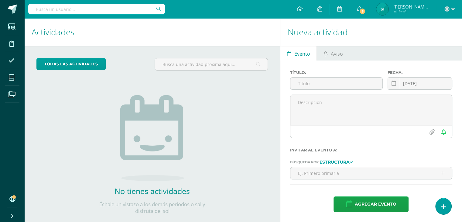
click at [112, 12] on input "text" at bounding box center [96, 9] width 137 height 10
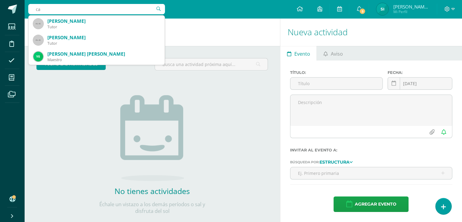
type input "c"
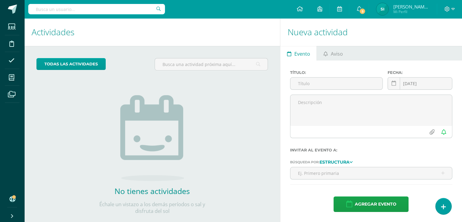
click at [112, 12] on input "text" at bounding box center [96, 9] width 137 height 10
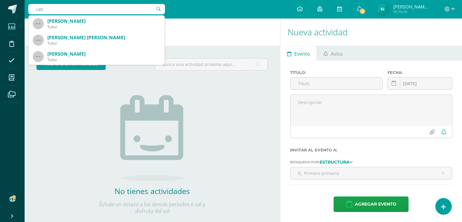
type input "cati"
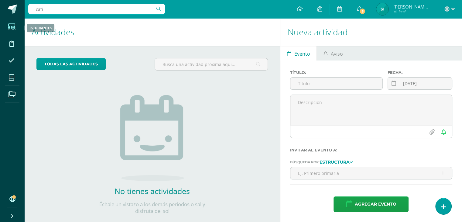
click at [10, 24] on icon at bounding box center [12, 27] width 8 height 6
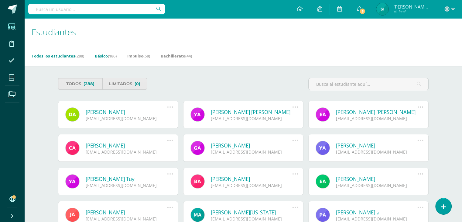
click at [108, 56] on link "Básico (186)" at bounding box center [106, 56] width 22 height 10
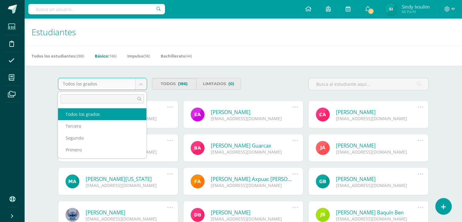
click at [140, 85] on body "Estudiantes Disciplina Asistencia Mis cursos Archivos Soporte Centro de ayuda Ú…" at bounding box center [231, 205] width 462 height 411
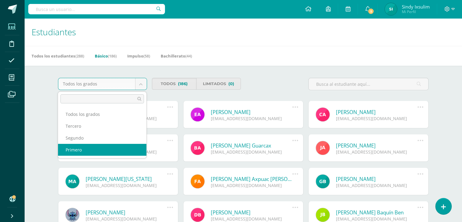
select select "1"
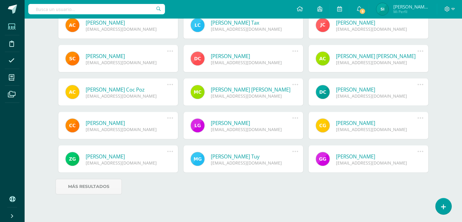
scroll to position [208, 0]
click at [113, 119] on link "Cati Yakelin Cuy Cosiguá" at bounding box center [127, 122] width 82 height 7
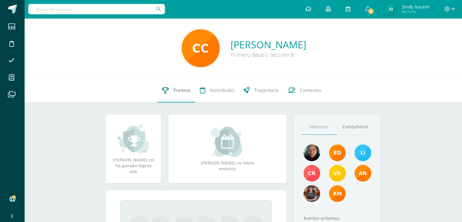
click at [178, 90] on span "Punteos" at bounding box center [181, 90] width 17 height 6
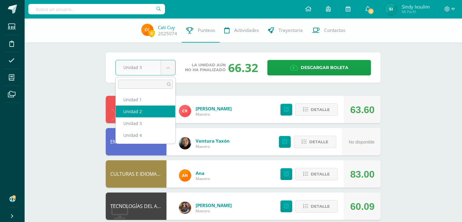
select select "Unidad 2"
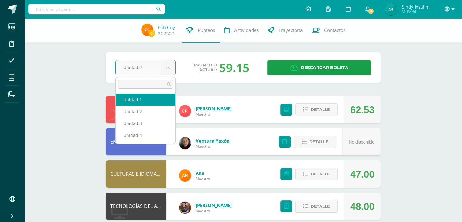
select select "Unidad 1"
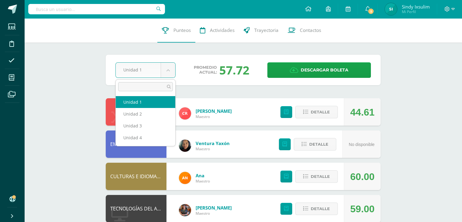
select select "Unidad 2"
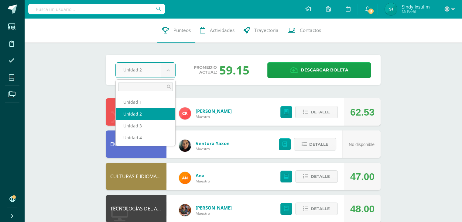
select select "Unidad 3"
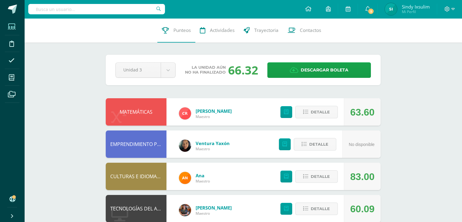
click at [16, 26] on span at bounding box center [12, 27] width 14 height 14
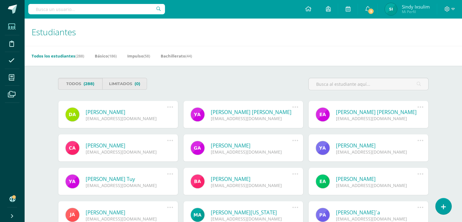
click at [125, 12] on input "text" at bounding box center [96, 9] width 137 height 10
click at [78, 11] on input "text" at bounding box center [96, 9] width 137 height 10
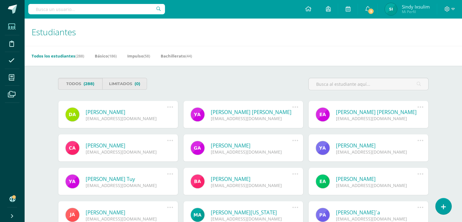
click at [67, 9] on input "text" at bounding box center [96, 9] width 137 height 10
click at [10, 27] on icon at bounding box center [12, 27] width 8 height 6
click at [45, 9] on input "text" at bounding box center [96, 9] width 137 height 10
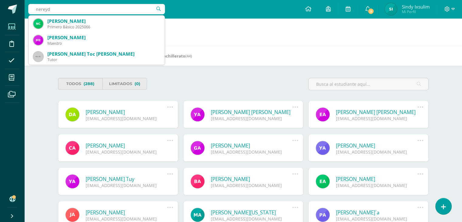
type input "nereyda"
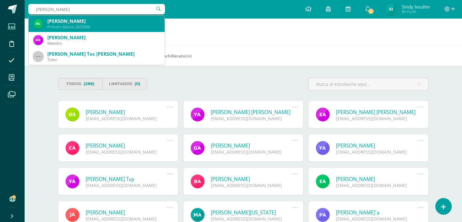
click at [74, 23] on div "Nereyda Viviana Mishell Castro Pecher" at bounding box center [103, 21] width 112 height 6
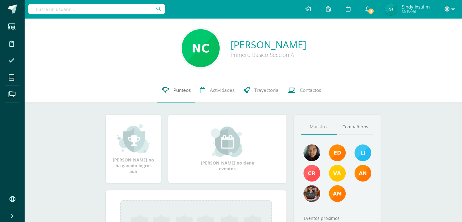
click at [181, 88] on span "Punteos" at bounding box center [181, 90] width 17 height 6
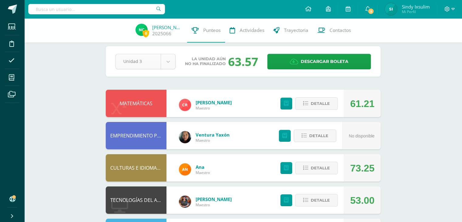
scroll to position [7, 0]
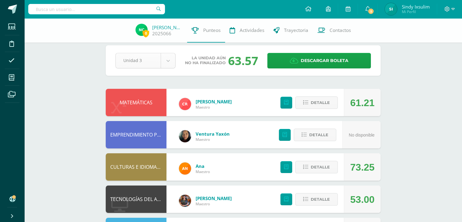
click at [174, 61] on body "Estudiantes Disciplina Asistencia Mis cursos Archivos Soporte Centro de ayuda Ú…" at bounding box center [231, 221] width 462 height 457
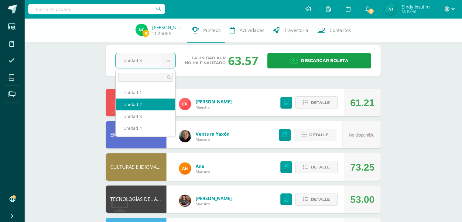
select select "Unidad 2"
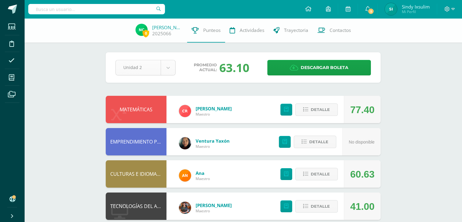
scroll to position [3, 0]
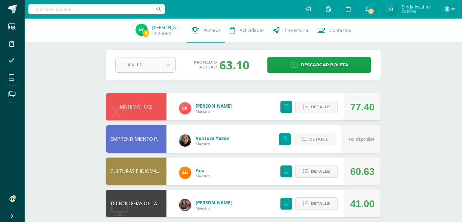
click at [167, 66] on body "Estudiantes Disciplina Asistencia Mis cursos Archivos Soporte Centro de ayuda Ú…" at bounding box center [231, 225] width 462 height 457
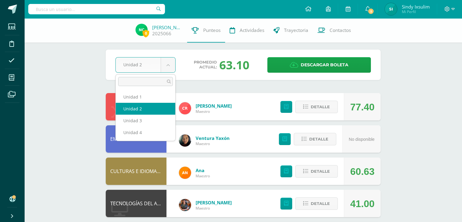
select select "Unidad 1"
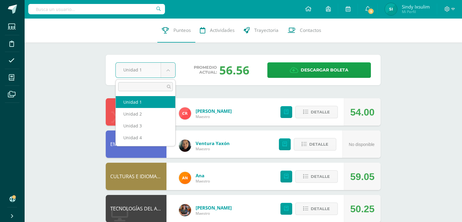
select select "Unidad 2"
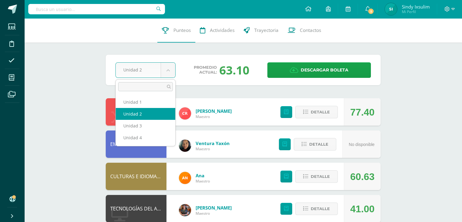
select select "Unidad 3"
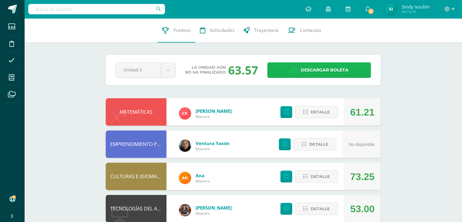
click at [338, 72] on span "Descargar boleta" at bounding box center [325, 70] width 48 height 15
click at [94, 8] on input "text" at bounding box center [96, 9] width 137 height 10
type input "cati"
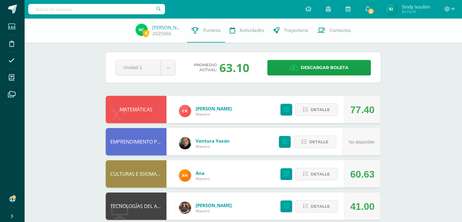
click at [14, 26] on icon at bounding box center [12, 27] width 8 height 6
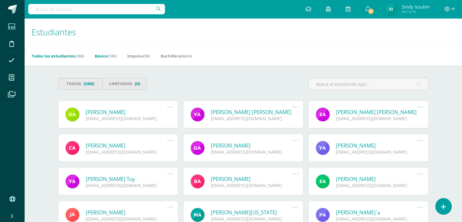
click at [112, 55] on span "(186)" at bounding box center [112, 55] width 9 height 5
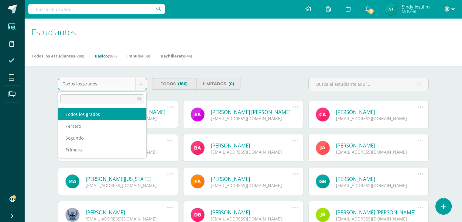
click at [140, 82] on body "Estudiantes Disciplina Asistencia Mis cursos Archivos Soporte Centro de ayuda Ú…" at bounding box center [231, 205] width 462 height 411
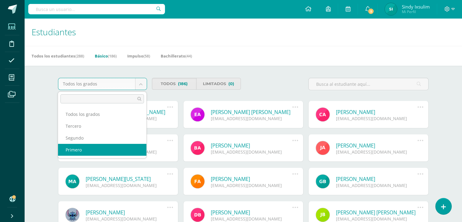
select select "1"
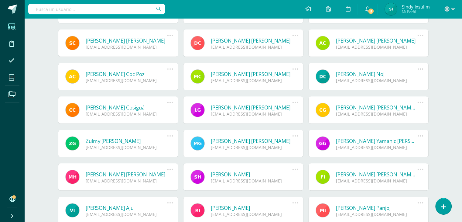
scroll to position [200, 0]
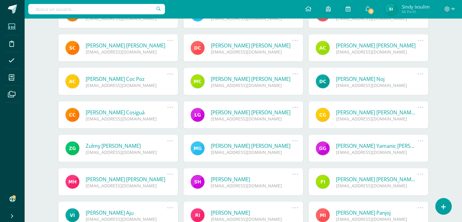
click at [106, 114] on link "Cati Yakelin Cuy Cosiguá" at bounding box center [127, 112] width 82 height 7
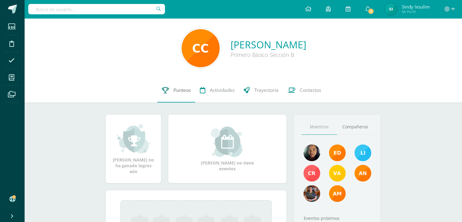
click at [183, 90] on span "Punteos" at bounding box center [181, 90] width 17 height 6
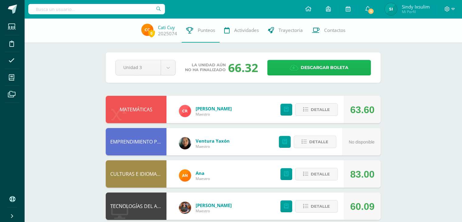
click at [324, 66] on span "Descargar boleta" at bounding box center [325, 67] width 48 height 15
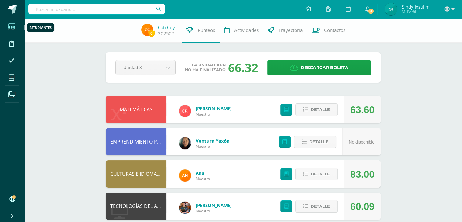
click at [9, 26] on icon at bounding box center [12, 27] width 8 height 6
click at [50, 11] on input "text" at bounding box center [96, 9] width 137 height 10
type input "a"
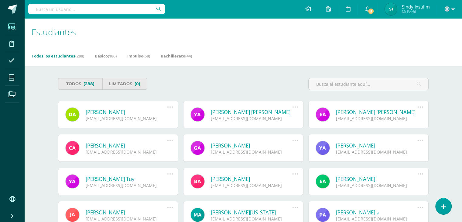
type input "e"
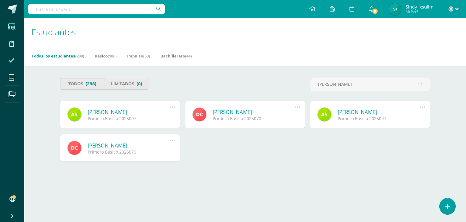
type input "andrea"
click at [115, 111] on link "Andrea Esperanza Saloj Tumax" at bounding box center [129, 111] width 82 height 7
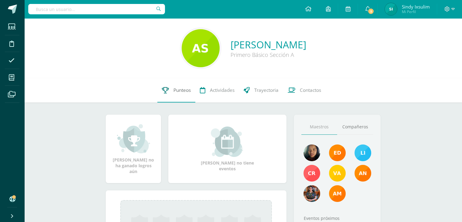
click at [182, 91] on span "Punteos" at bounding box center [181, 90] width 17 height 6
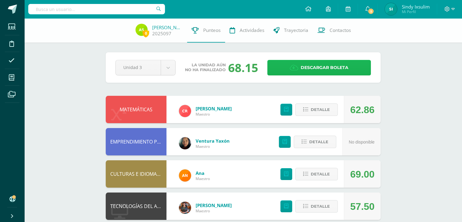
click at [327, 67] on span "Descargar boleta" at bounding box center [325, 67] width 48 height 15
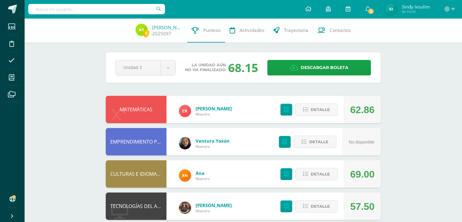
click at [92, 11] on input "text" at bounding box center [96, 9] width 137 height 10
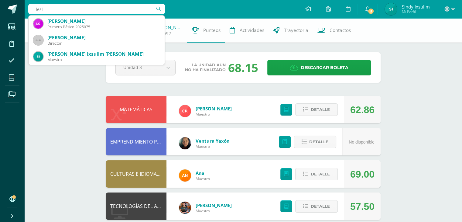
type input "[PERSON_NAME]"
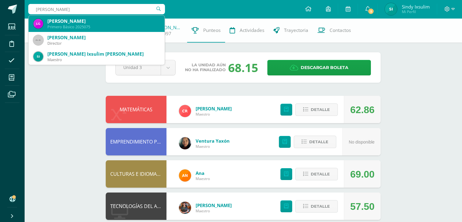
click at [83, 23] on div "[PERSON_NAME]" at bounding box center [103, 21] width 112 height 6
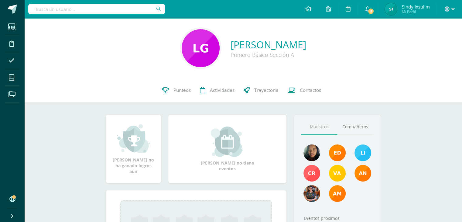
click at [388, 48] on div "Lesly Mercedes González Mendoza Primero Básico Sección A" at bounding box center [243, 48] width 428 height 40
click at [171, 89] on link "Punteos" at bounding box center [176, 90] width 38 height 24
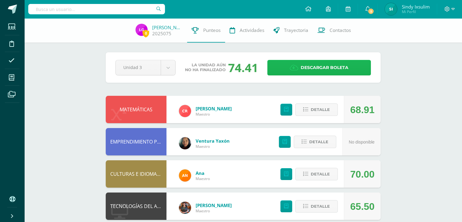
click at [335, 65] on span "Descargar boleta" at bounding box center [325, 67] width 48 height 15
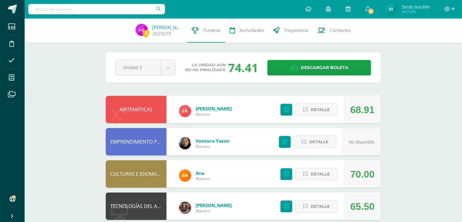
click at [78, 10] on input "text" at bounding box center [96, 9] width 137 height 10
type input "sher"
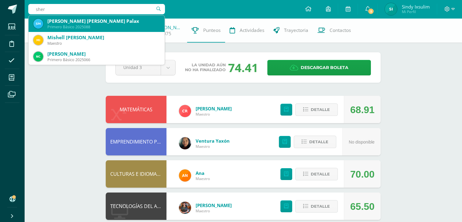
click at [83, 22] on div "Shery Yamileth Cecibell Mendoza Palax" at bounding box center [103, 21] width 112 height 6
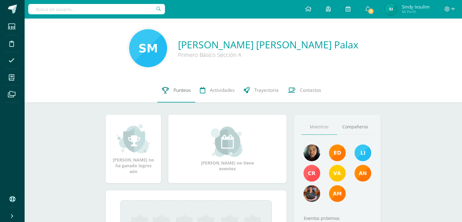
click at [185, 89] on span "Punteos" at bounding box center [181, 90] width 17 height 6
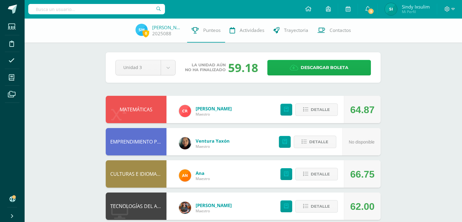
click at [309, 67] on span "Descargar boleta" at bounding box center [325, 67] width 48 height 15
click at [84, 11] on input "text" at bounding box center [96, 9] width 137 height 10
type input "Mariela"
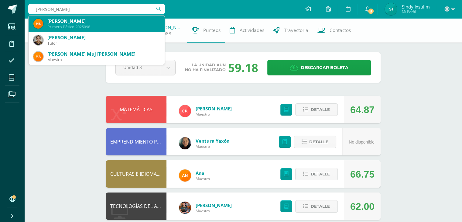
click at [84, 25] on div "Primero Básico 2025098" at bounding box center [103, 26] width 112 height 5
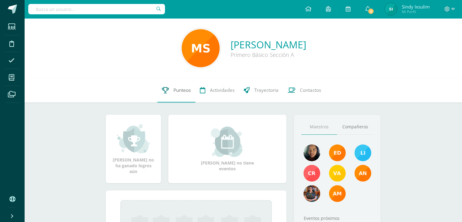
click at [178, 88] on span "Punteos" at bounding box center [181, 90] width 17 height 6
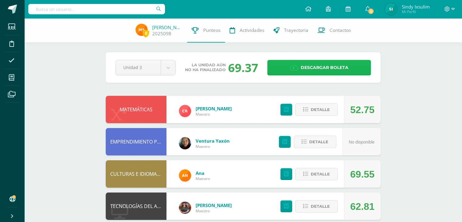
click at [316, 68] on span "Descargar boleta" at bounding box center [325, 67] width 48 height 15
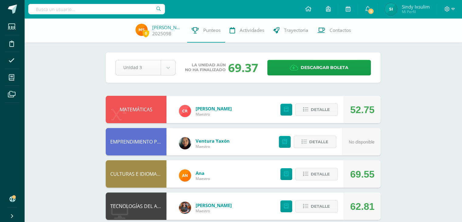
click at [92, 9] on input "text" at bounding box center [96, 9] width 137 height 10
type input "Veronica"
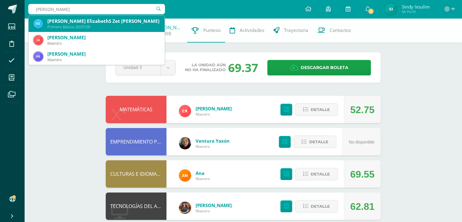
click at [95, 23] on div "Verónica ElizabethS Zet Guarcax" at bounding box center [103, 21] width 112 height 6
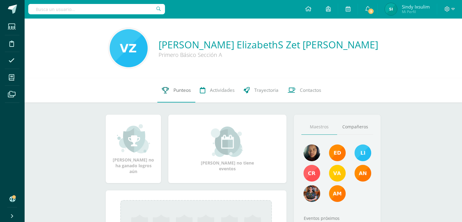
click at [174, 93] on span "Punteos" at bounding box center [181, 90] width 17 height 6
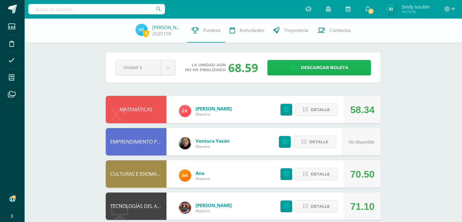
click at [306, 69] on span "Descargar boleta" at bounding box center [325, 67] width 48 height 15
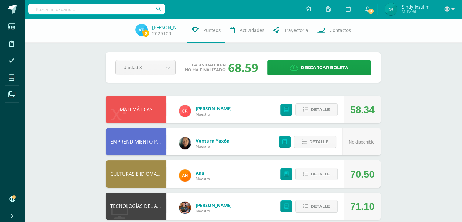
click at [115, 9] on input "text" at bounding box center [96, 9] width 137 height 10
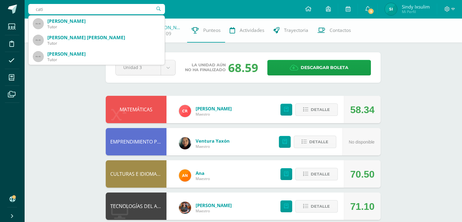
type input "cati"
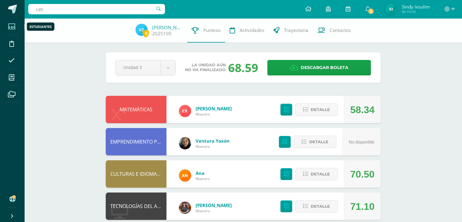
click at [11, 28] on icon at bounding box center [12, 27] width 8 height 6
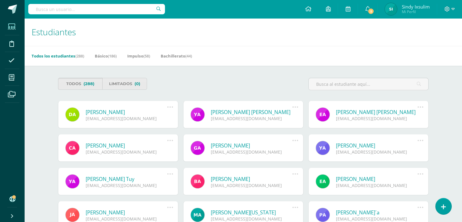
click at [90, 84] on span "(288)" at bounding box center [88, 83] width 11 height 11
click at [81, 88] on link "Todos (288)" at bounding box center [80, 84] width 45 height 12
click at [103, 57] on link "Básico (186)" at bounding box center [106, 56] width 22 height 10
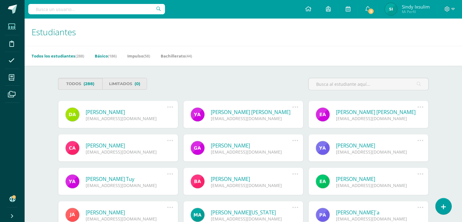
click at [103, 57] on link "Básico (186)" at bounding box center [106, 56] width 22 height 10
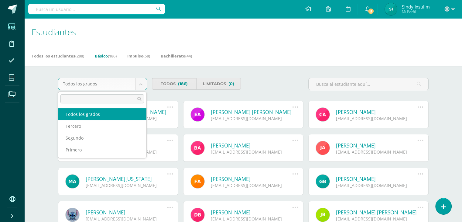
click at [142, 85] on body "Estudiantes Disciplina Asistencia Mis cursos Archivos Soporte Centro de ayuda Ú…" at bounding box center [231, 205] width 462 height 411
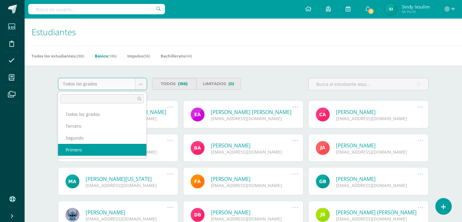
select select "1"
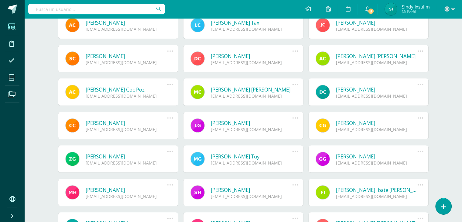
scroll to position [197, 0]
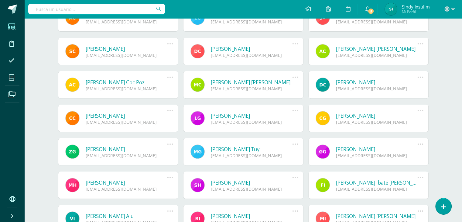
click at [107, 114] on link "Cati Yakelin Cuy Cosiguá" at bounding box center [127, 115] width 82 height 7
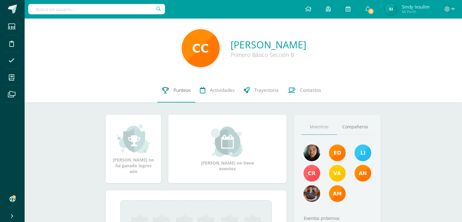
click at [183, 91] on span "Punteos" at bounding box center [181, 90] width 17 height 6
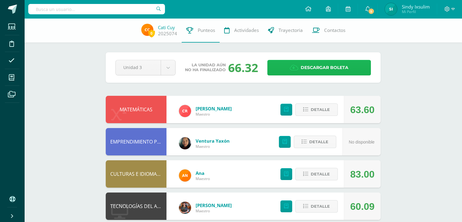
click at [328, 65] on span "Descargar boleta" at bounding box center [325, 67] width 48 height 15
